Goal: Find specific page/section: Find specific page/section

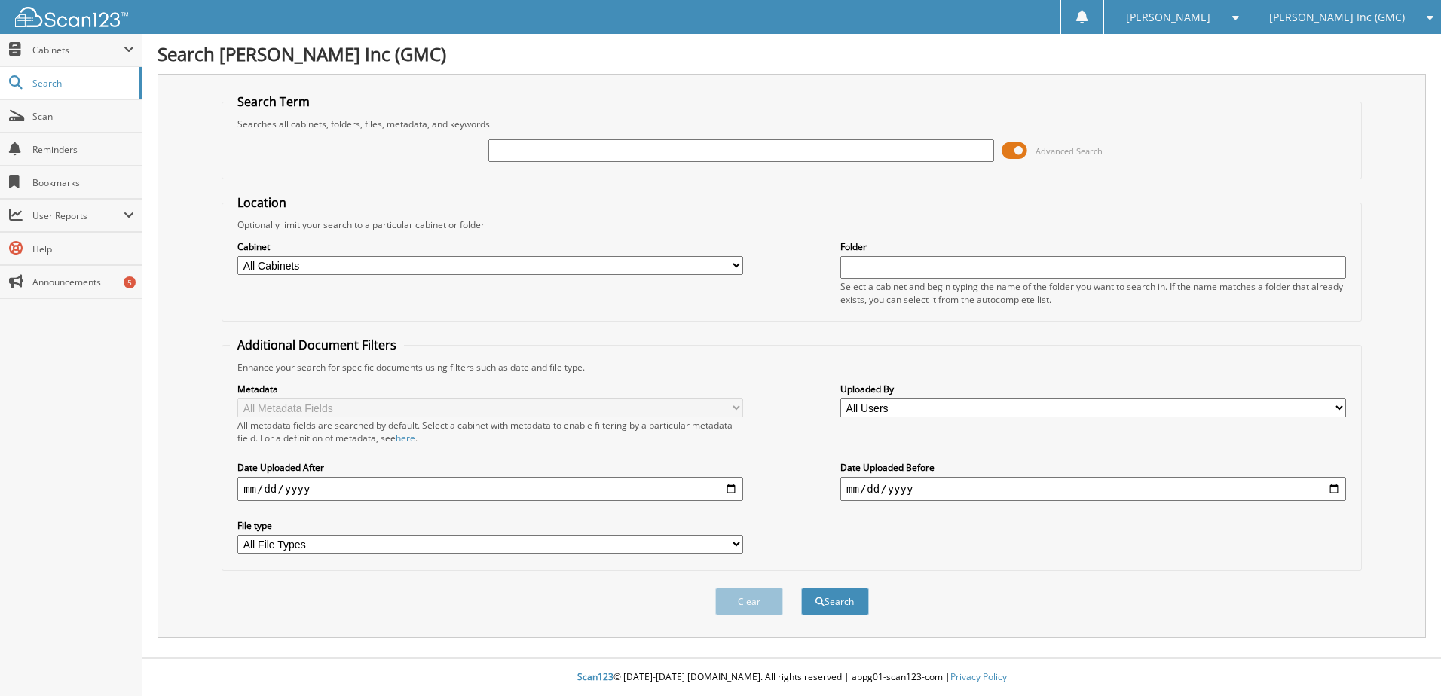
click at [582, 139] on div at bounding box center [741, 151] width 506 height 26
click at [511, 144] on input "text" at bounding box center [741, 150] width 506 height 23
type input "g78388"
click at [801, 588] on button "Search" at bounding box center [835, 602] width 68 height 28
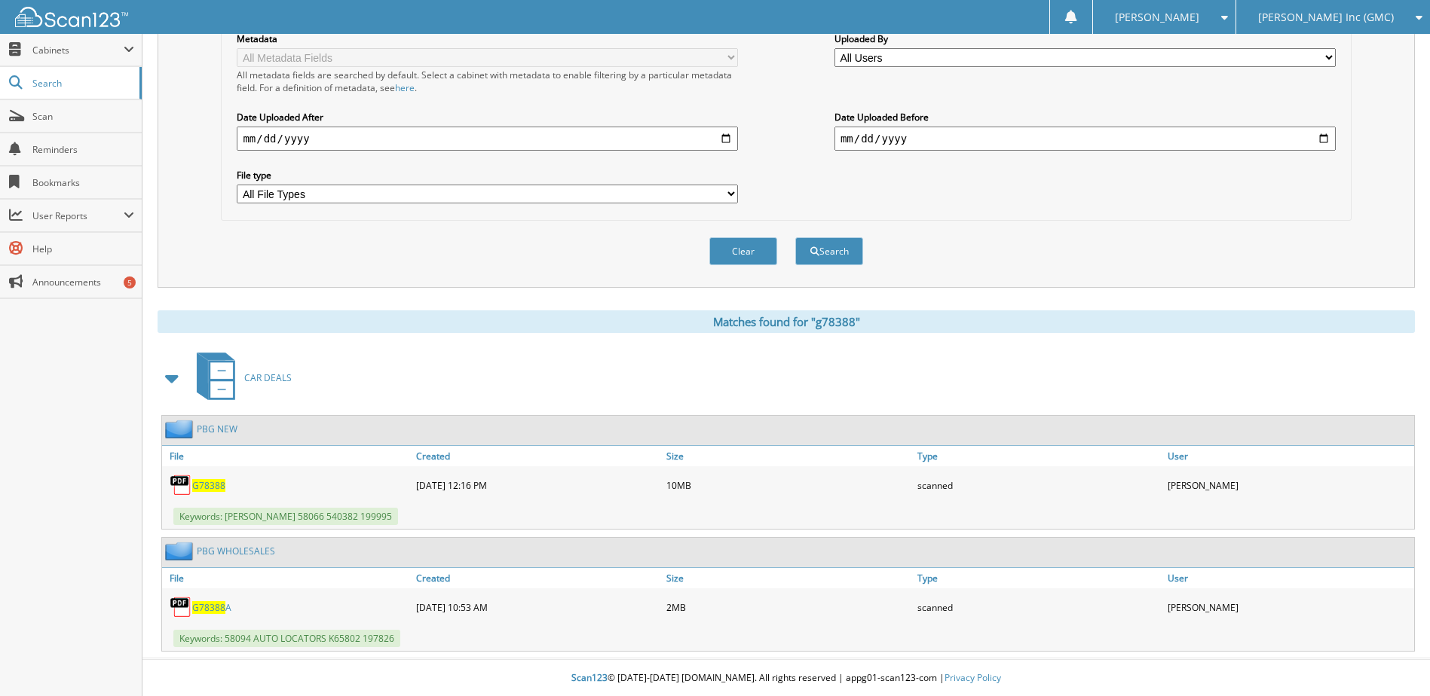
scroll to position [352, 0]
click at [210, 485] on span "G78388" at bounding box center [208, 485] width 33 height 13
